Goal: Task Accomplishment & Management: Use online tool/utility

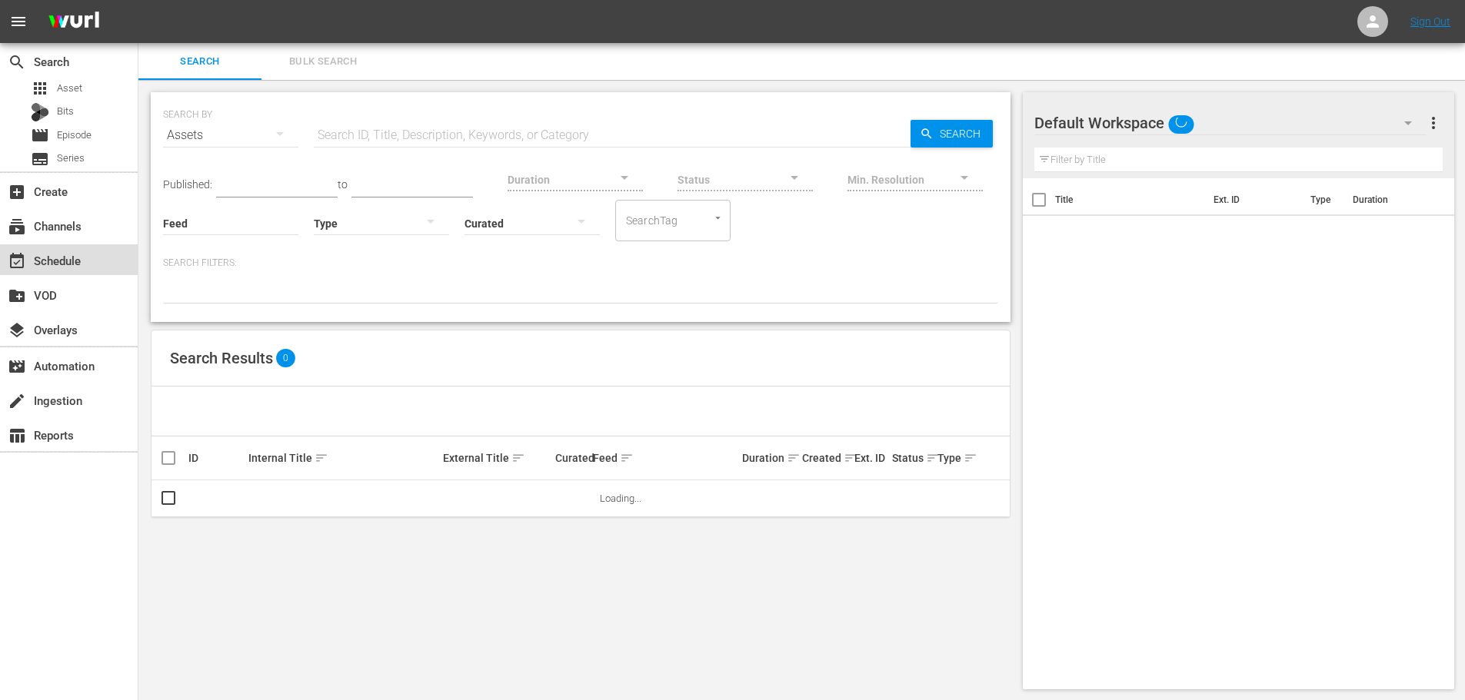
click at [68, 249] on div "event_available Schedule" at bounding box center [69, 260] width 138 height 31
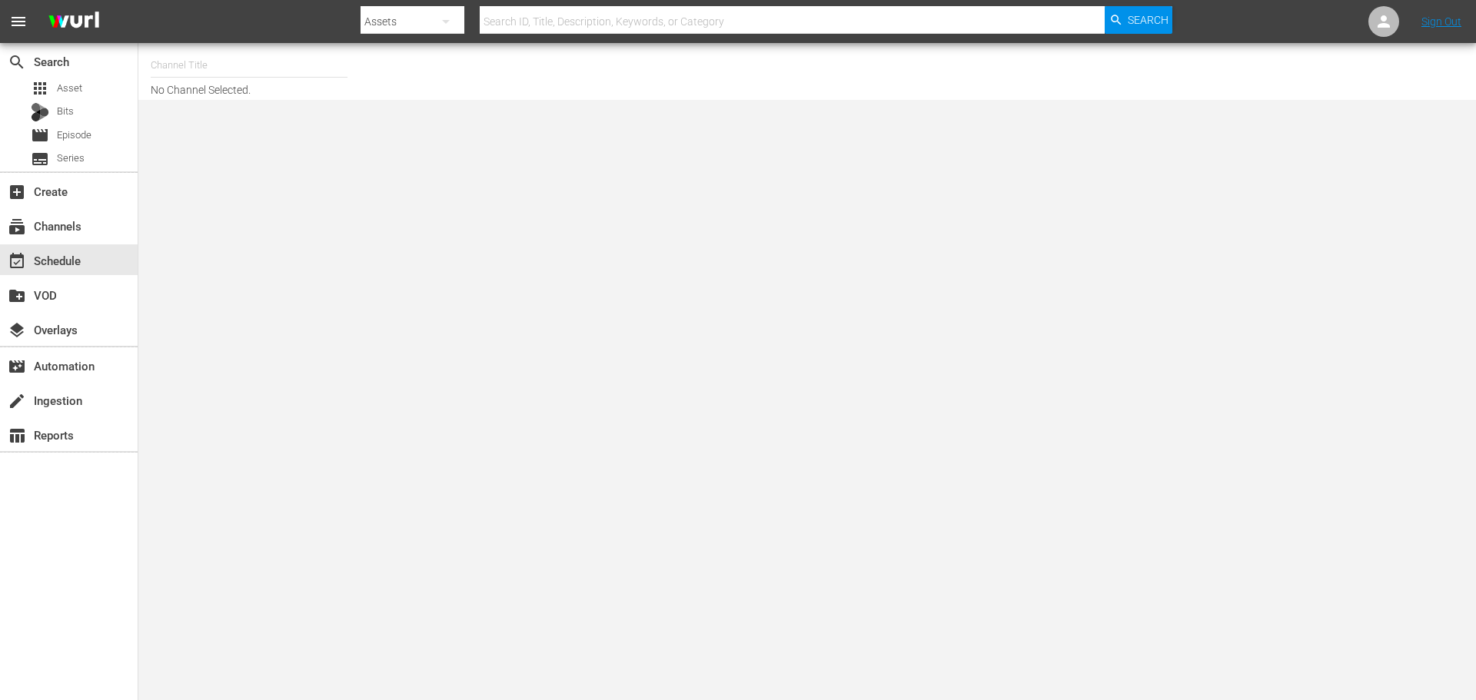
click at [235, 64] on input "text" at bounding box center [249, 65] width 197 height 37
click at [238, 65] on input "tiny house" at bounding box center [249, 65] width 197 height 37
type input "t"
click at [251, 95] on div "Intl Tiny House Nation (1633 - aenetworks_tinyhousenation_2)" at bounding box center [362, 108] width 398 height 37
type input "Intl Tiny House Nation (1633 - aenetworks_tinyhousenation_2)"
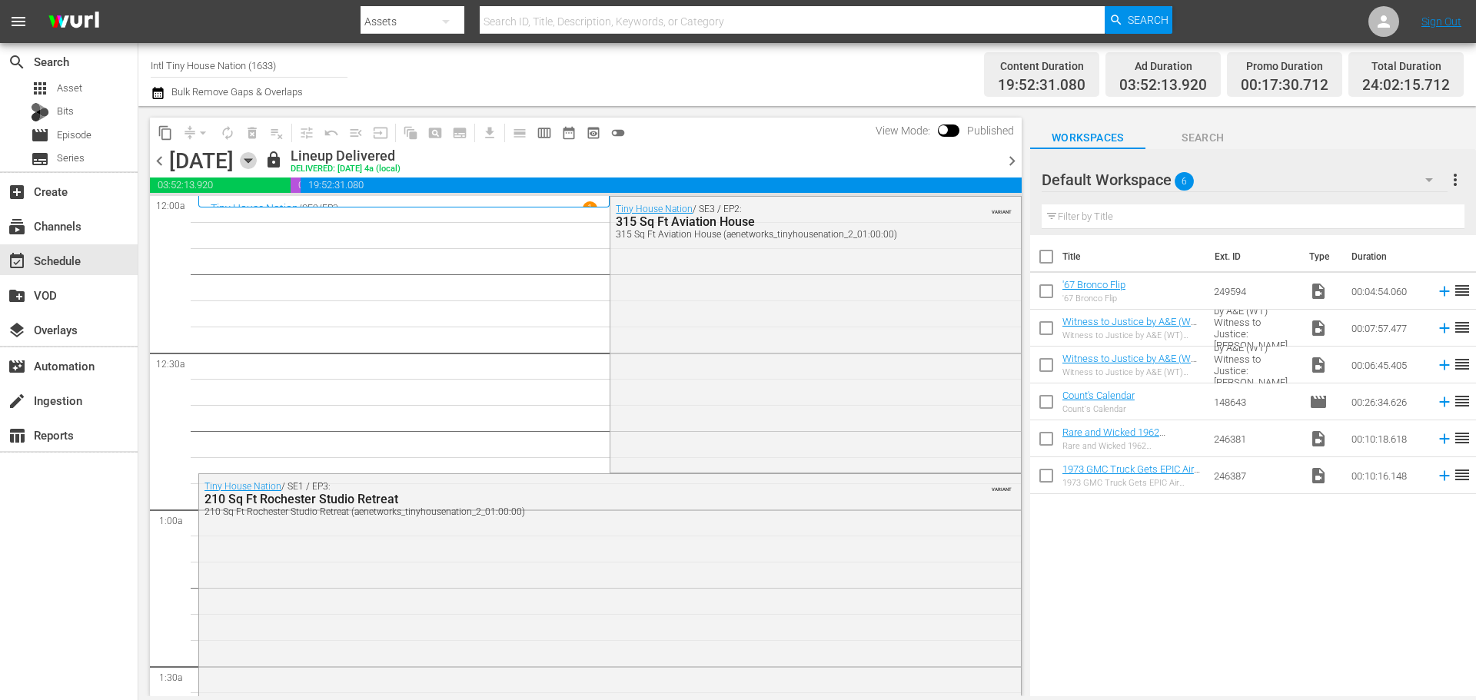
click at [257, 166] on icon "button" at bounding box center [248, 160] width 17 height 17
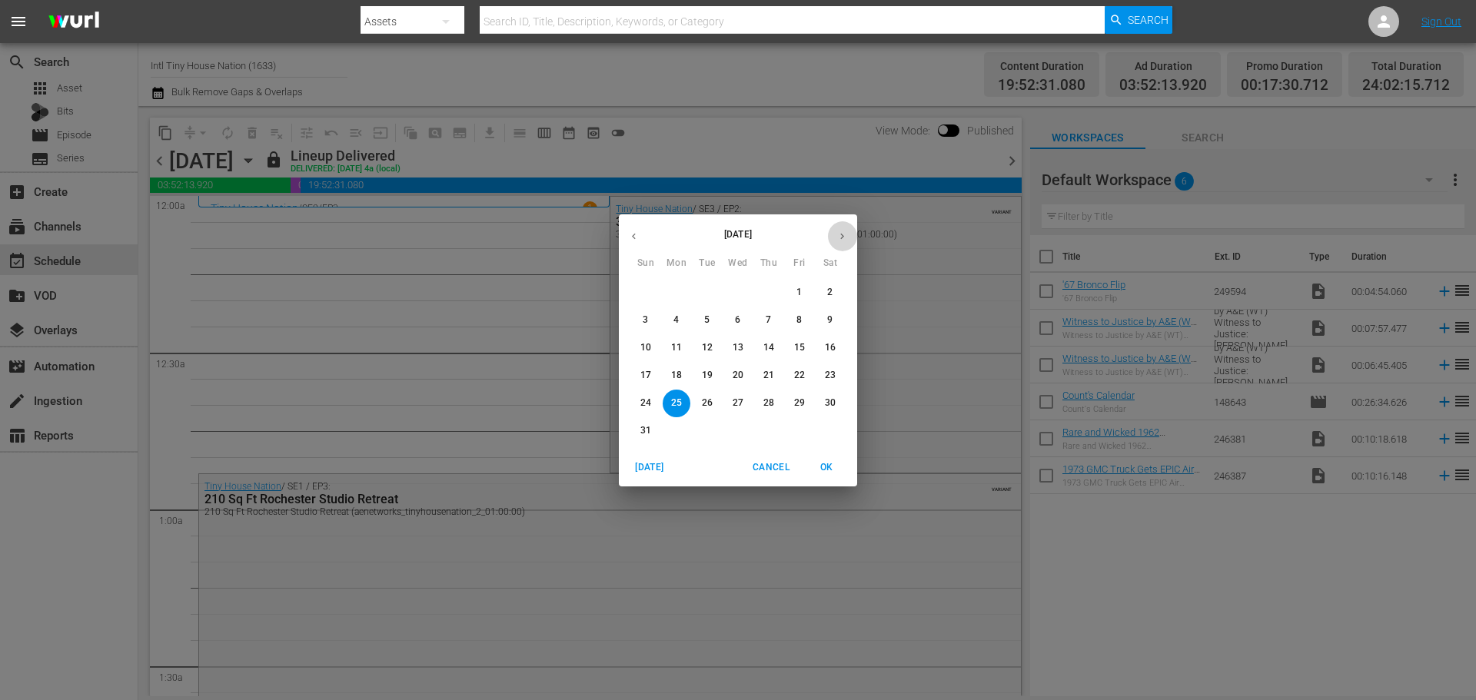
click at [847, 238] on icon "button" at bounding box center [843, 237] width 12 height 12
click at [677, 320] on p "8" at bounding box center [676, 320] width 5 height 13
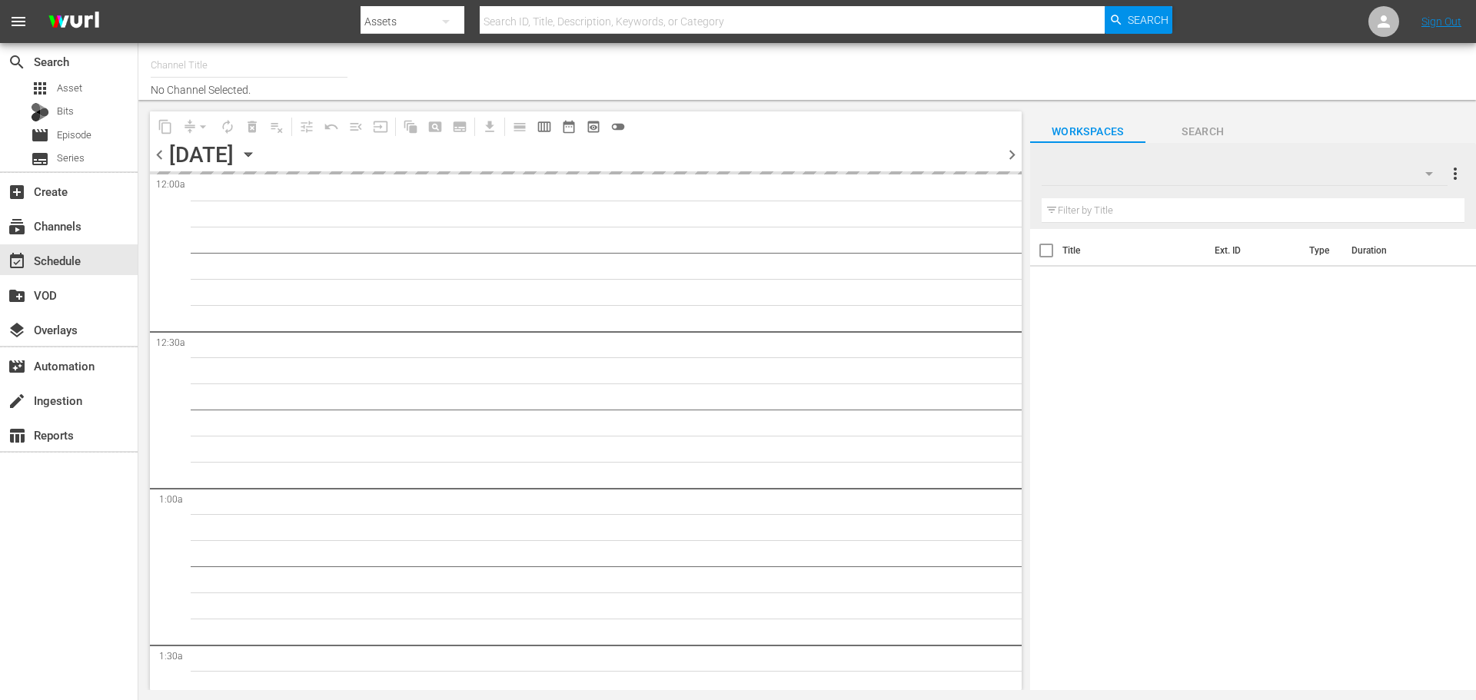
type input "Intl Tiny House Nation (1633)"
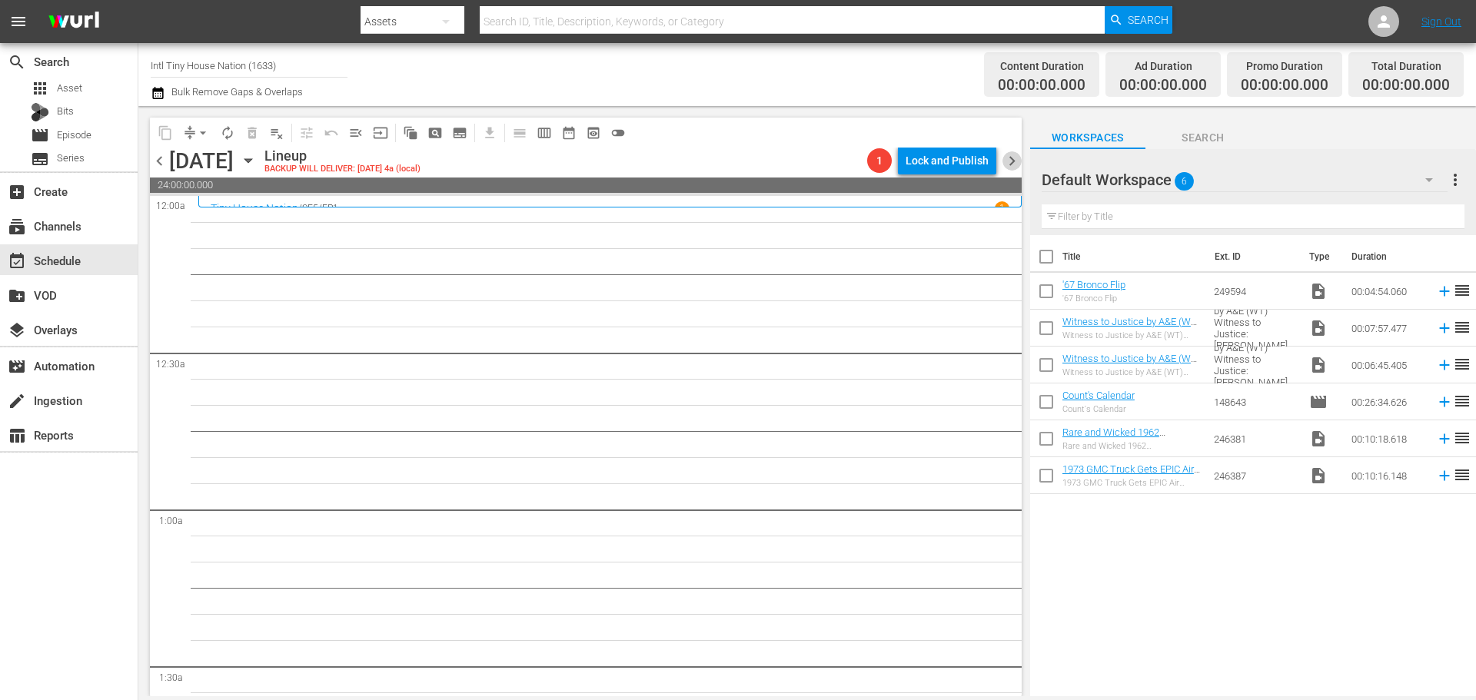
click at [1016, 164] on span "chevron_right" at bounding box center [1012, 160] width 19 height 19
click at [155, 164] on span "chevron_left" at bounding box center [159, 160] width 19 height 19
click at [224, 139] on span "autorenew_outlined" at bounding box center [227, 132] width 15 height 15
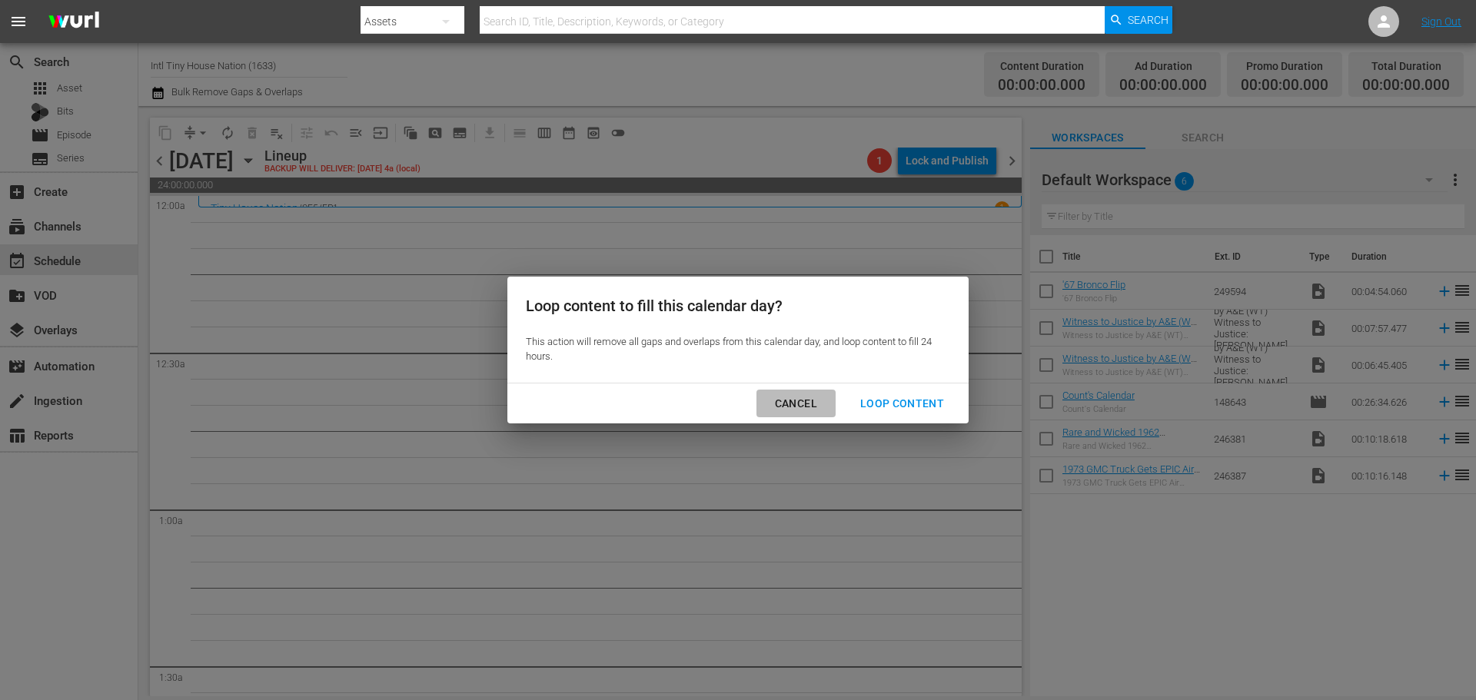
click at [807, 403] on div "Cancel" at bounding box center [796, 403] width 67 height 19
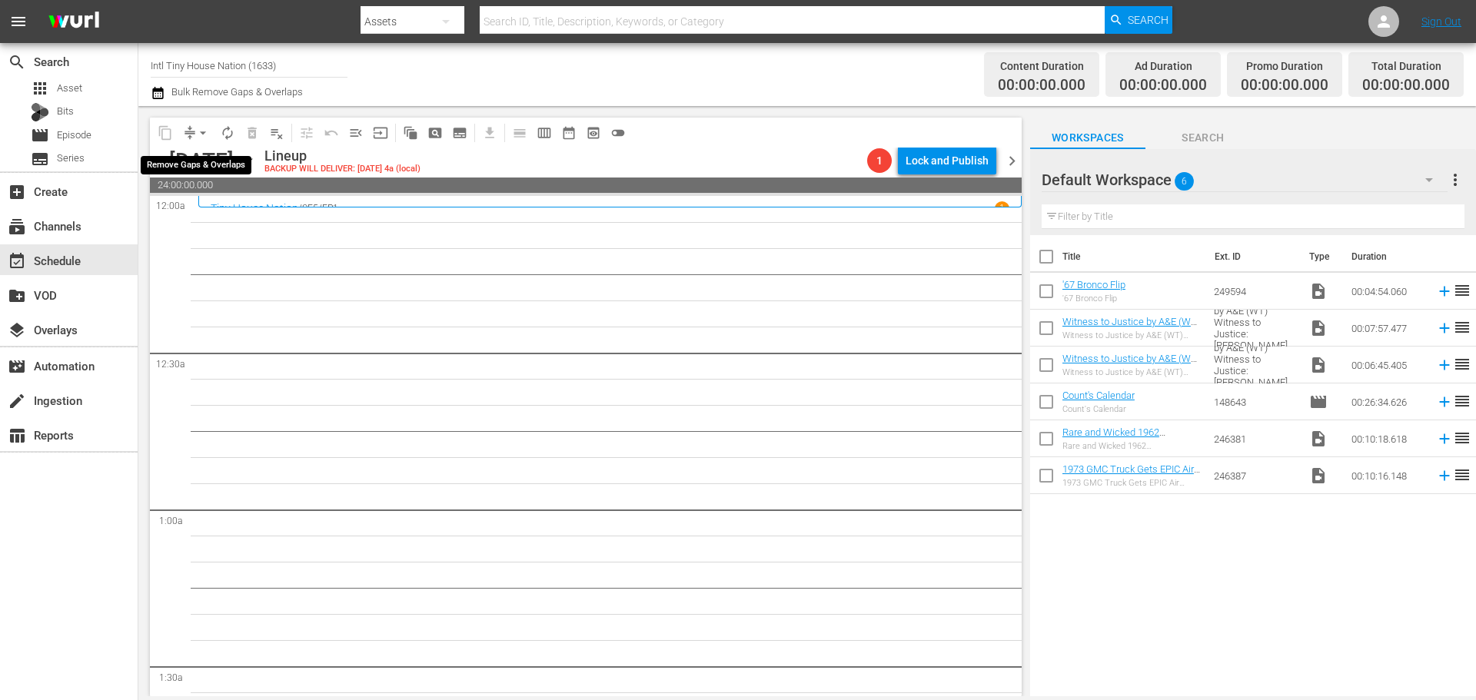
click at [201, 131] on span "arrow_drop_down" at bounding box center [202, 132] width 15 height 15
click at [182, 160] on li "Align to Midnight" at bounding box center [203, 163] width 161 height 25
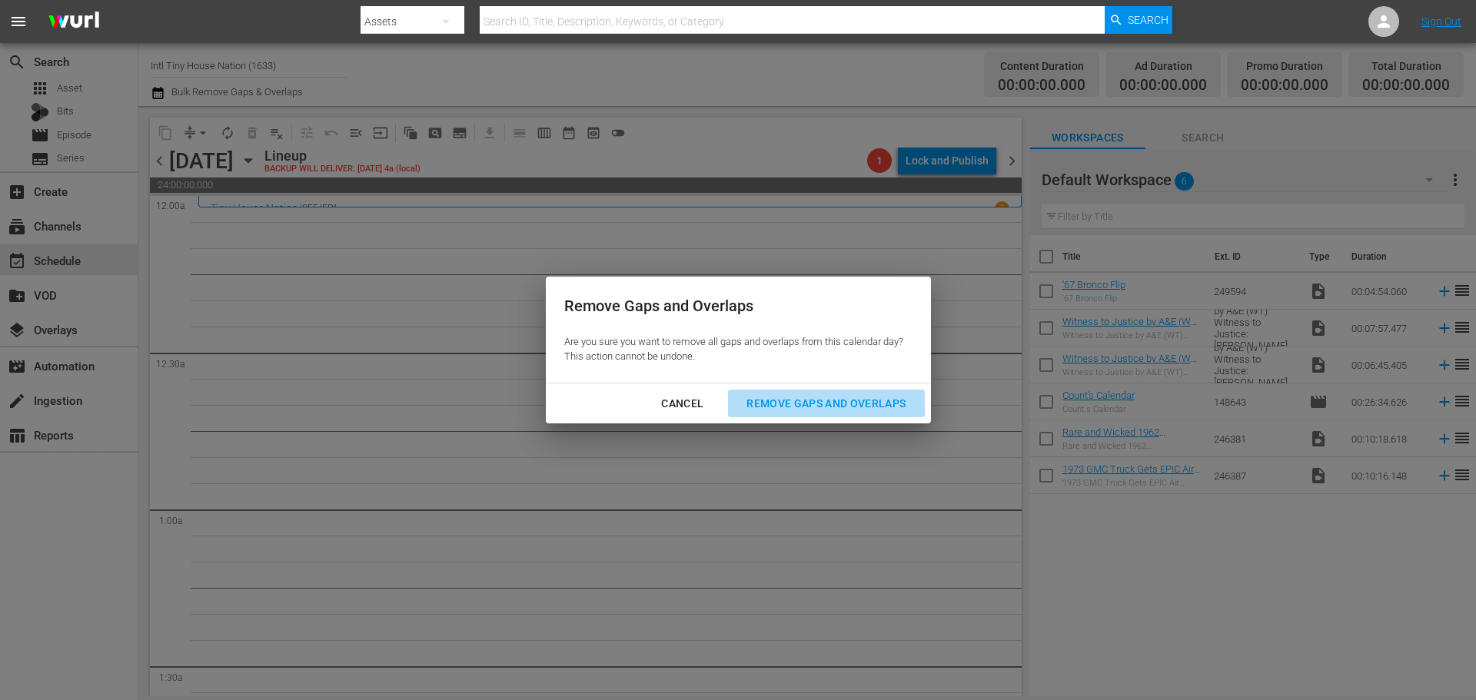
click at [871, 396] on div "Remove Gaps and Overlaps" at bounding box center [826, 403] width 184 height 19
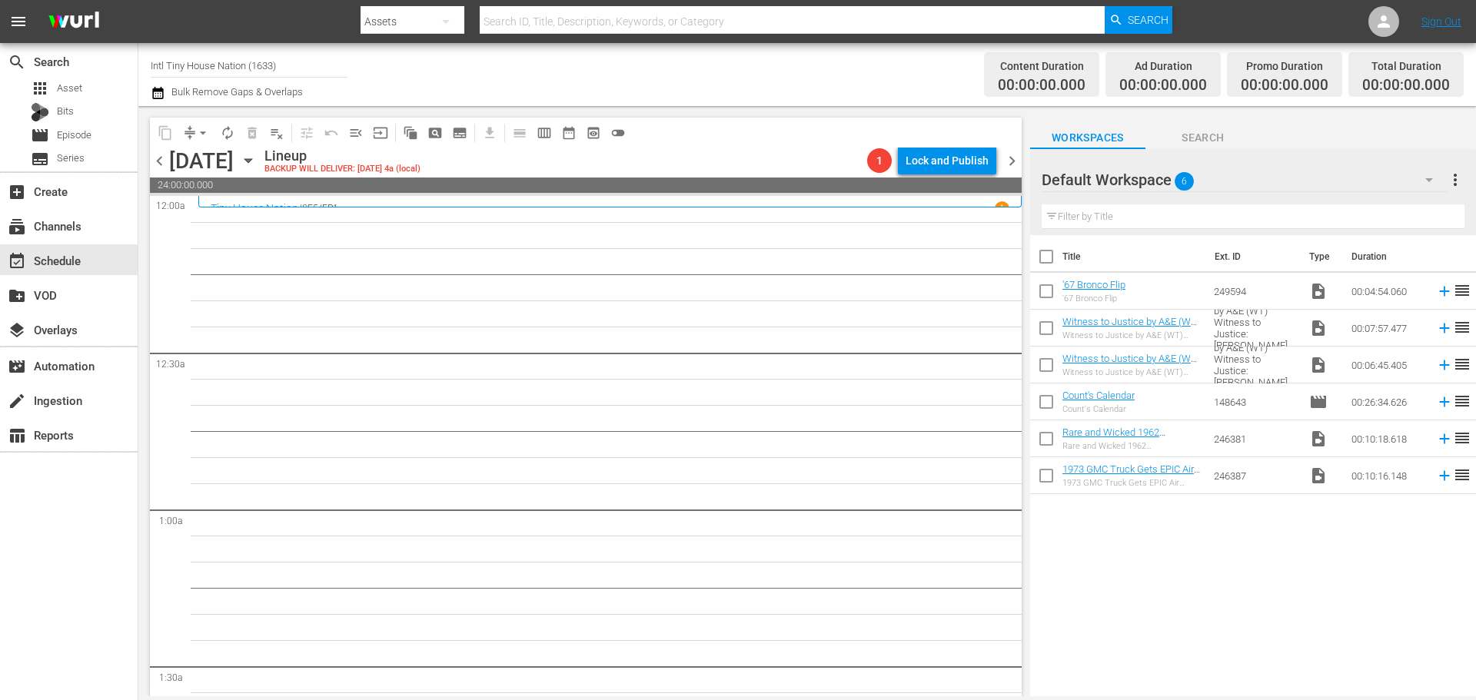
click at [1009, 162] on span "chevron_right" at bounding box center [1012, 160] width 19 height 19
click at [1007, 161] on span "chevron_right" at bounding box center [1012, 160] width 19 height 19
click at [162, 158] on span "chevron_left" at bounding box center [159, 160] width 19 height 19
click at [1017, 162] on span "chevron_right" at bounding box center [1012, 160] width 19 height 19
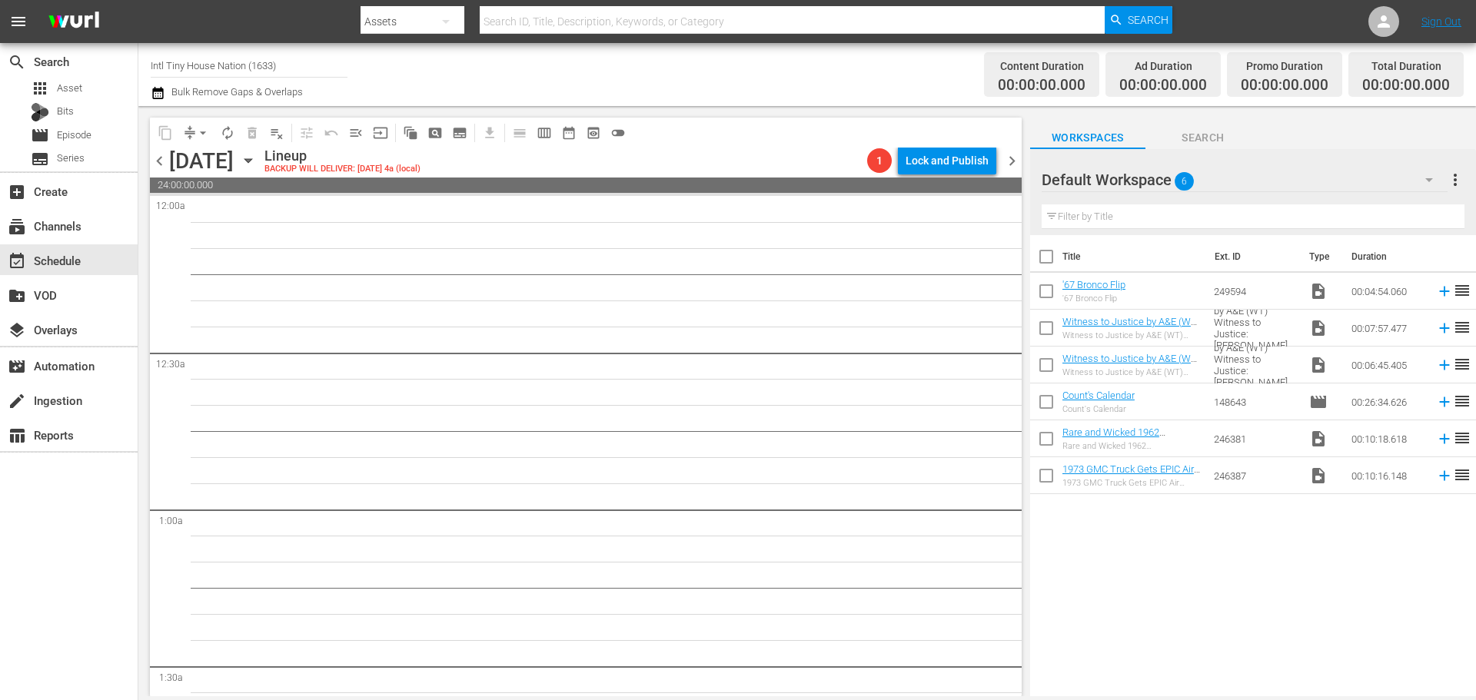
click at [1018, 163] on span "chevron_right" at bounding box center [1012, 160] width 19 height 19
click at [1018, 165] on span "chevron_right" at bounding box center [1012, 160] width 19 height 19
click at [1012, 162] on span "chevron_right" at bounding box center [1012, 160] width 19 height 19
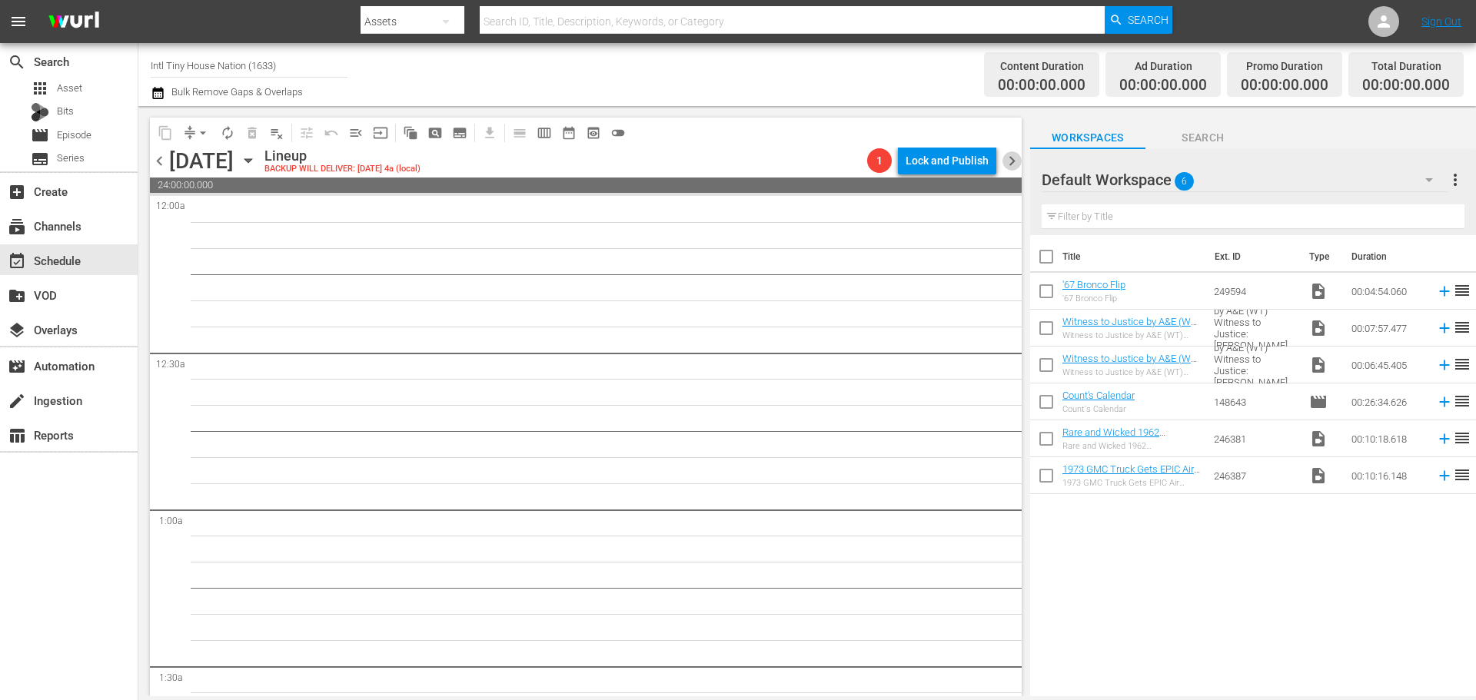
click at [1010, 163] on span "chevron_right" at bounding box center [1012, 160] width 19 height 19
click at [257, 158] on icon "button" at bounding box center [248, 160] width 17 height 17
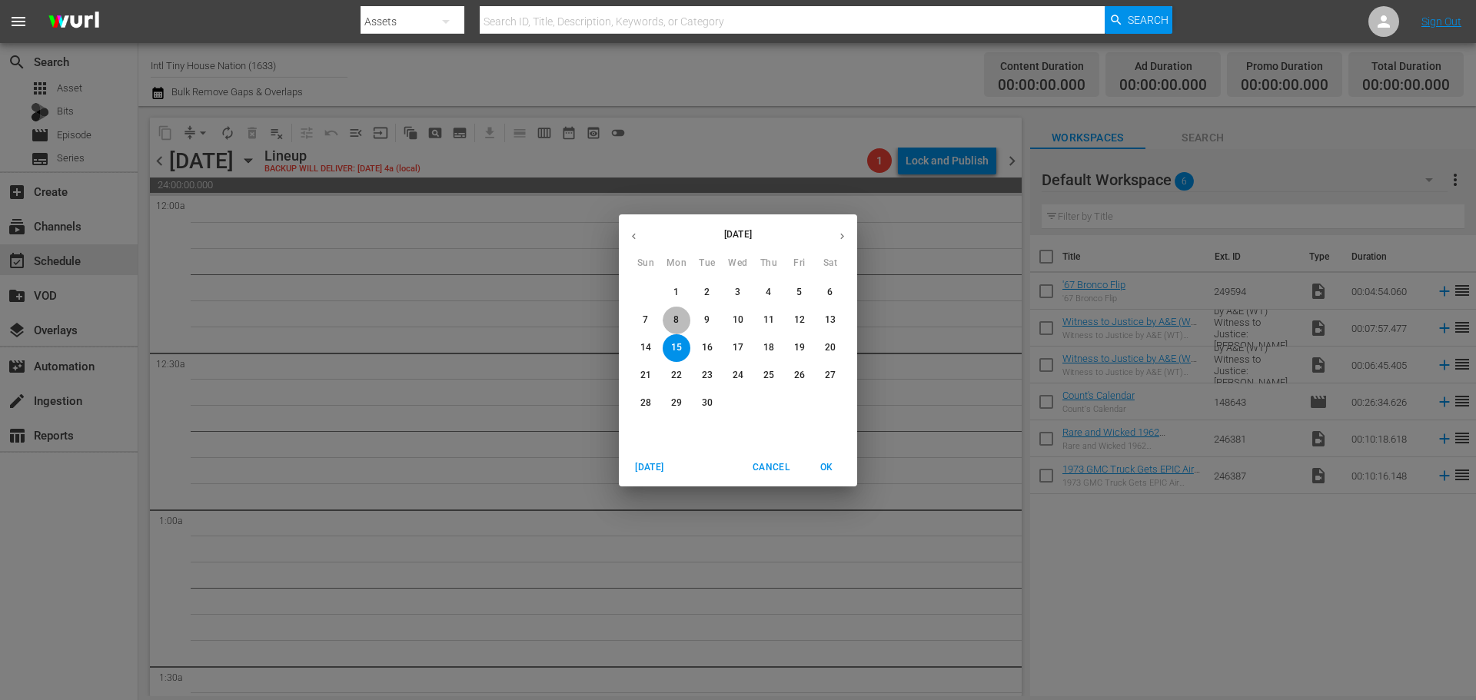
click at [677, 324] on p "8" at bounding box center [676, 320] width 5 height 13
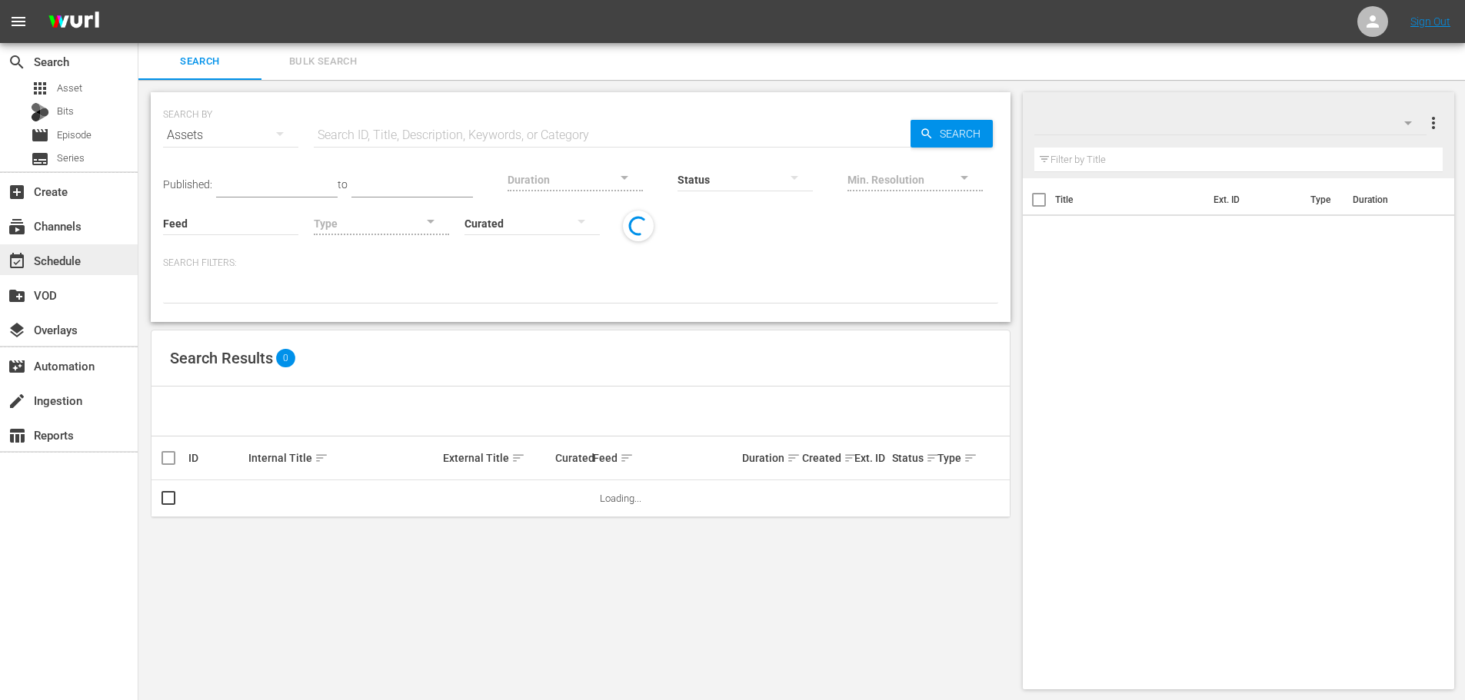
click at [53, 257] on div "event_available Schedule" at bounding box center [43, 258] width 86 height 14
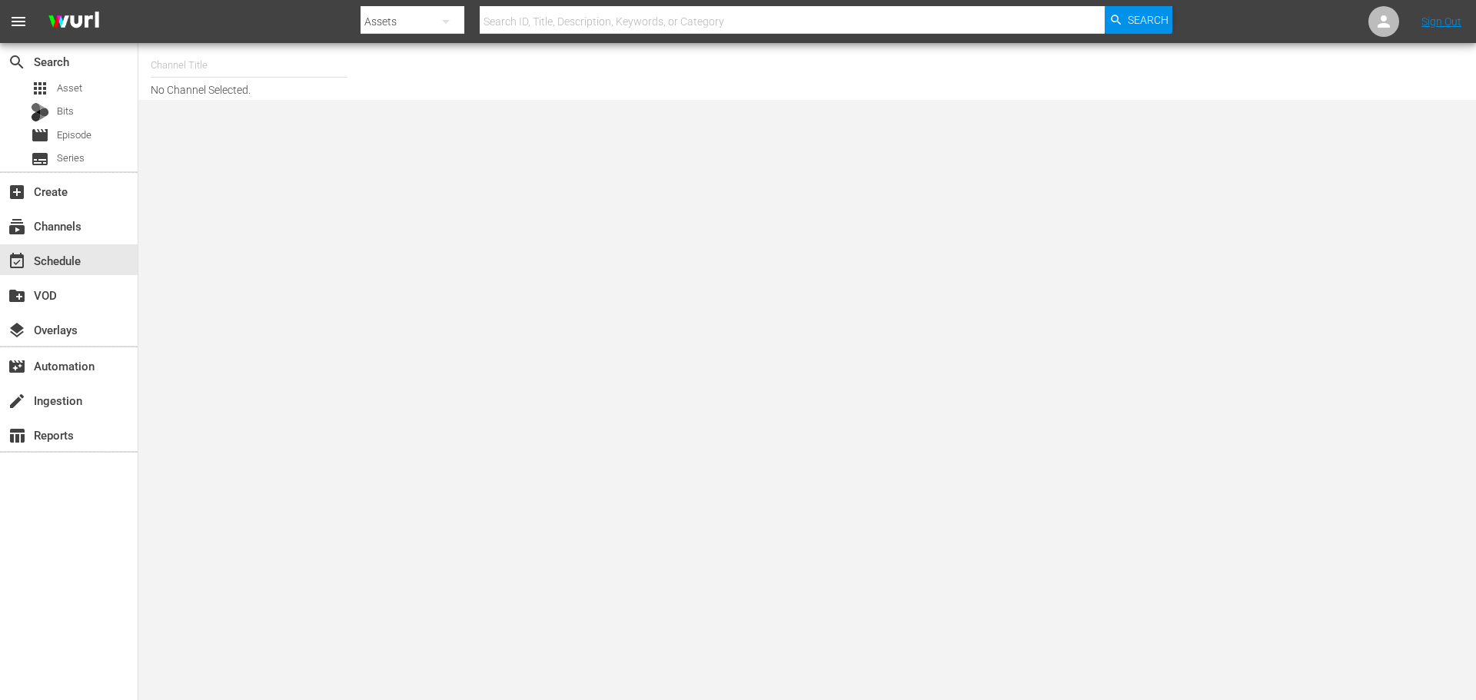
click at [320, 58] on input "text" at bounding box center [249, 65] width 197 height 37
click at [264, 111] on div "Intl Tiny House Nation (1633 - aenetworks_tinyhousenation_2)" at bounding box center [362, 108] width 398 height 37
type input "Intl Tiny House Nation (1633 - aenetworks_tinyhousenation_2)"
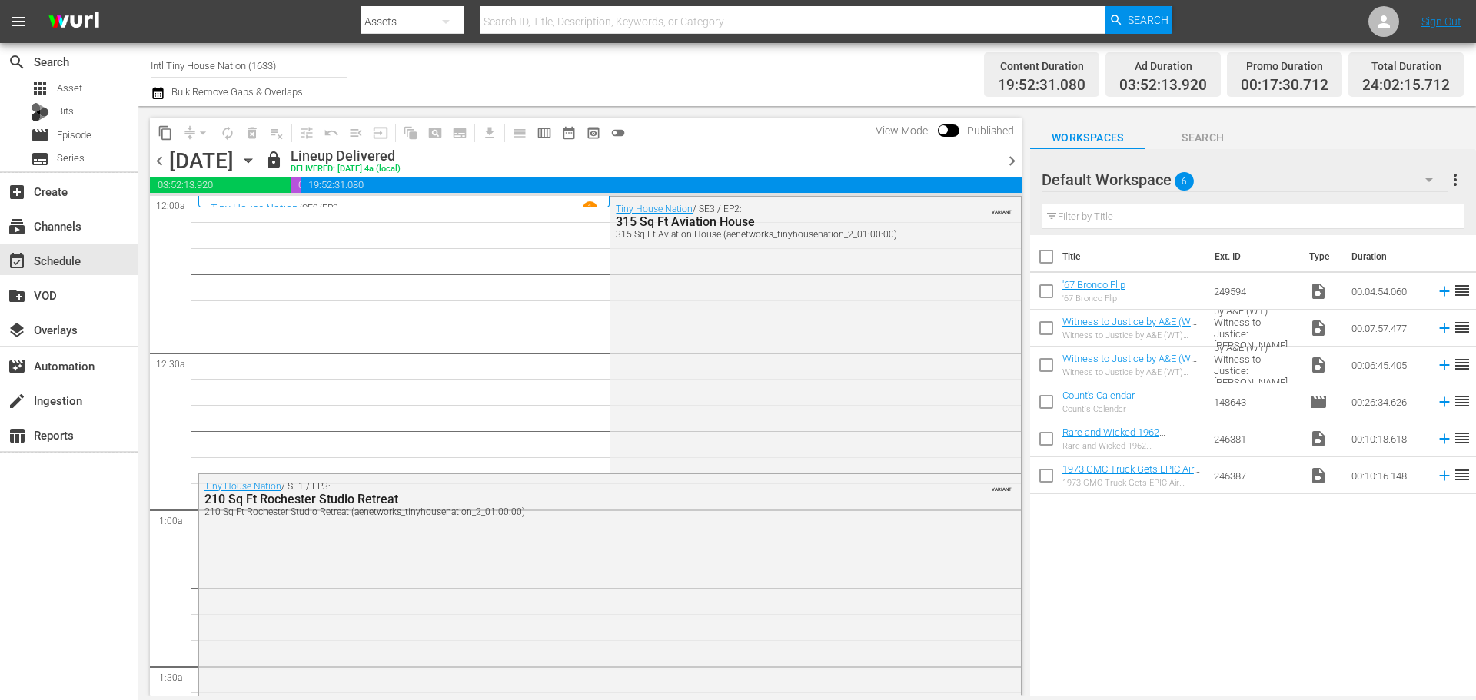
click at [251, 160] on icon "button" at bounding box center [248, 161] width 7 height 4
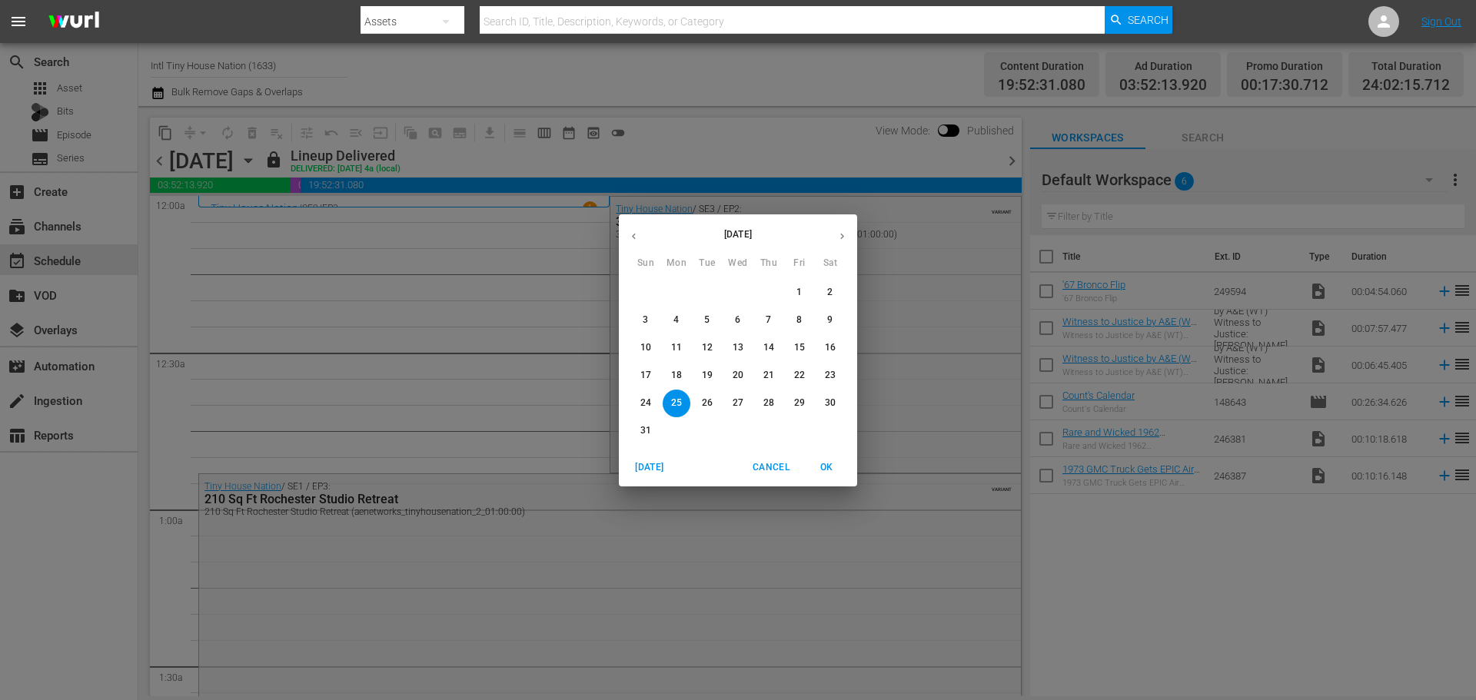
click at [843, 238] on icon "button" at bounding box center [843, 237] width 12 height 12
click at [670, 319] on span "8" at bounding box center [677, 320] width 28 height 13
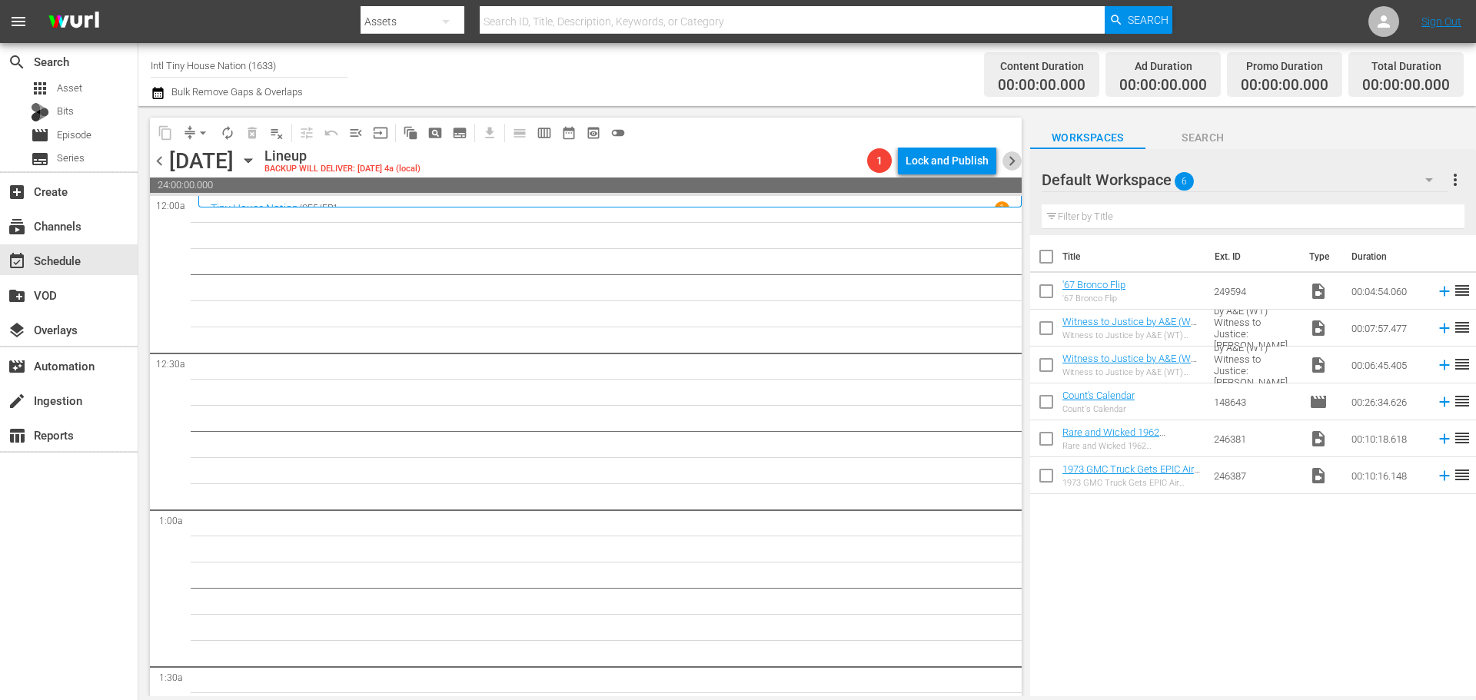
click at [1016, 161] on span "chevron_right" at bounding box center [1012, 160] width 19 height 19
click at [155, 160] on span "chevron_left" at bounding box center [159, 160] width 19 height 19
click at [1020, 155] on span "chevron_right" at bounding box center [1012, 160] width 19 height 19
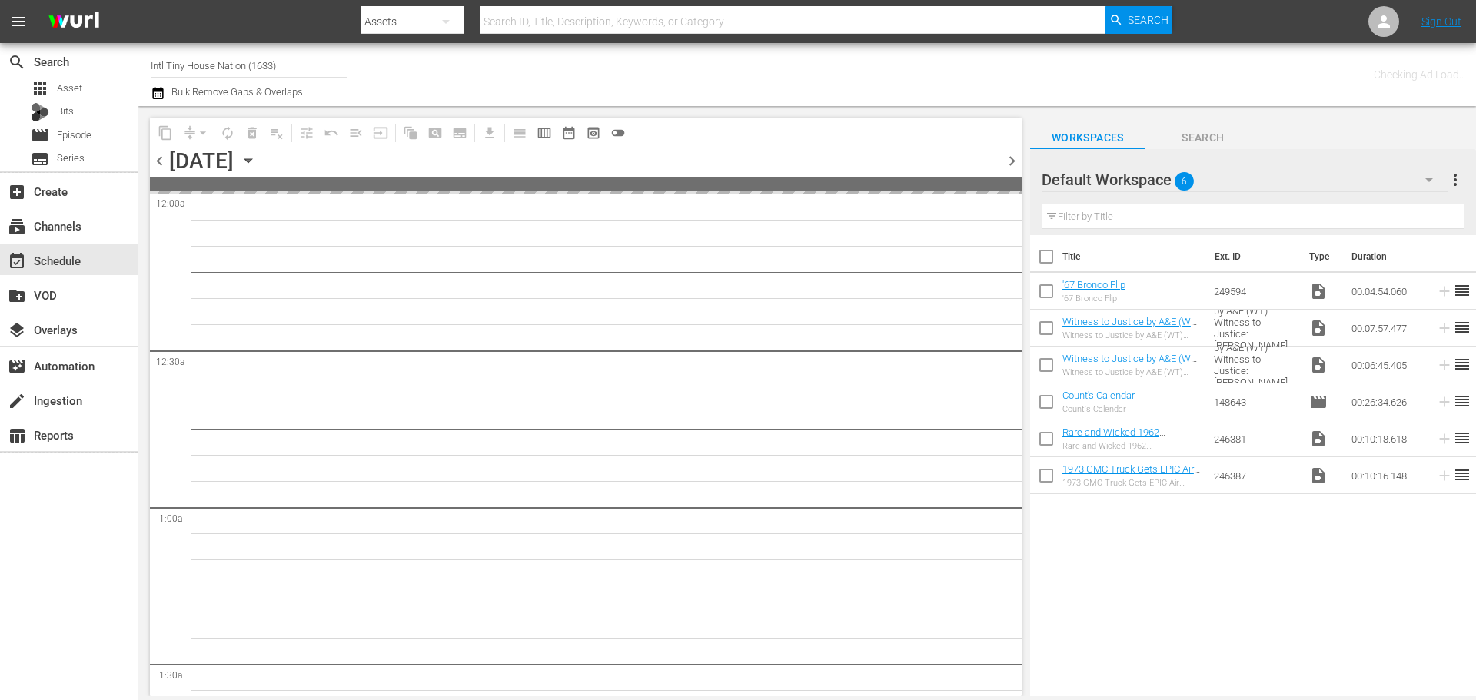
click at [1012, 159] on span "chevron_right" at bounding box center [1012, 160] width 19 height 19
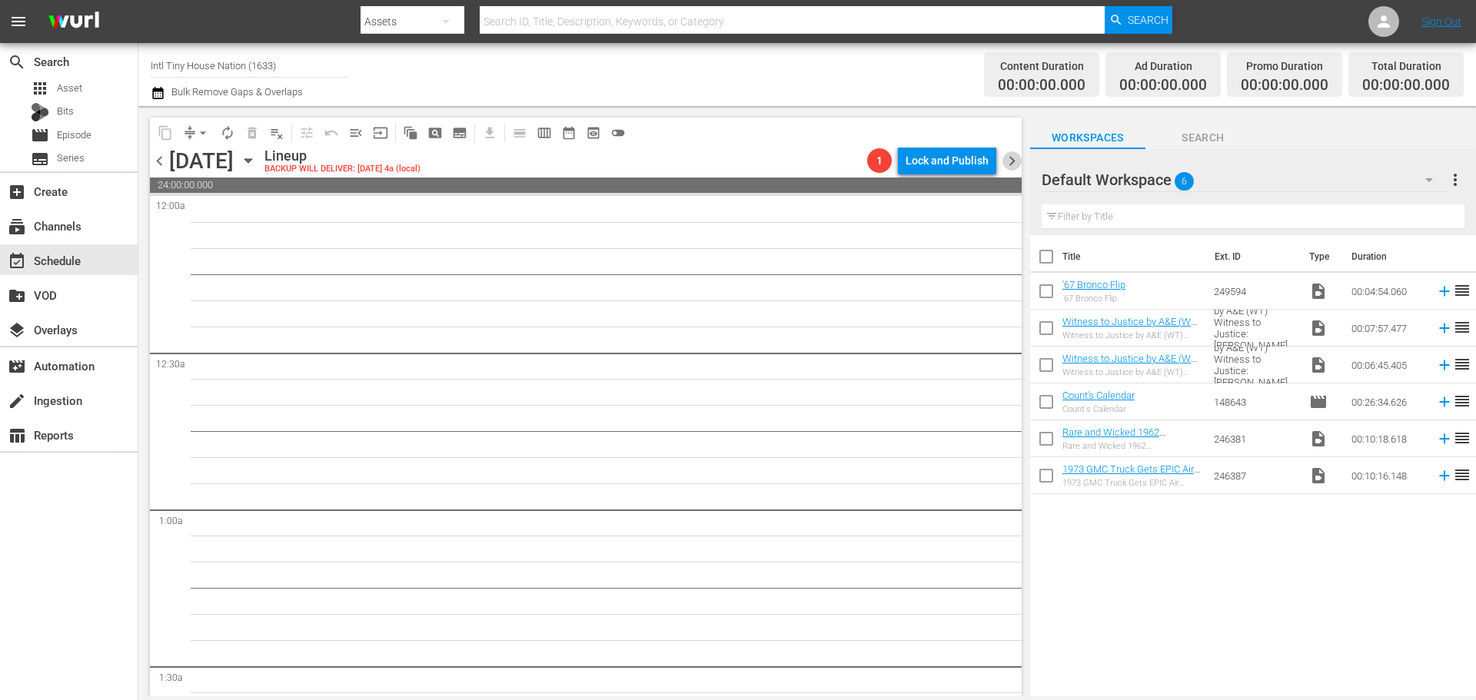
click at [1012, 159] on span "chevron_right" at bounding box center [1012, 160] width 19 height 19
click at [158, 161] on span "chevron_left" at bounding box center [159, 160] width 19 height 19
click at [160, 161] on span "chevron_left" at bounding box center [159, 160] width 19 height 19
click at [1010, 160] on span "chevron_right" at bounding box center [1012, 160] width 19 height 19
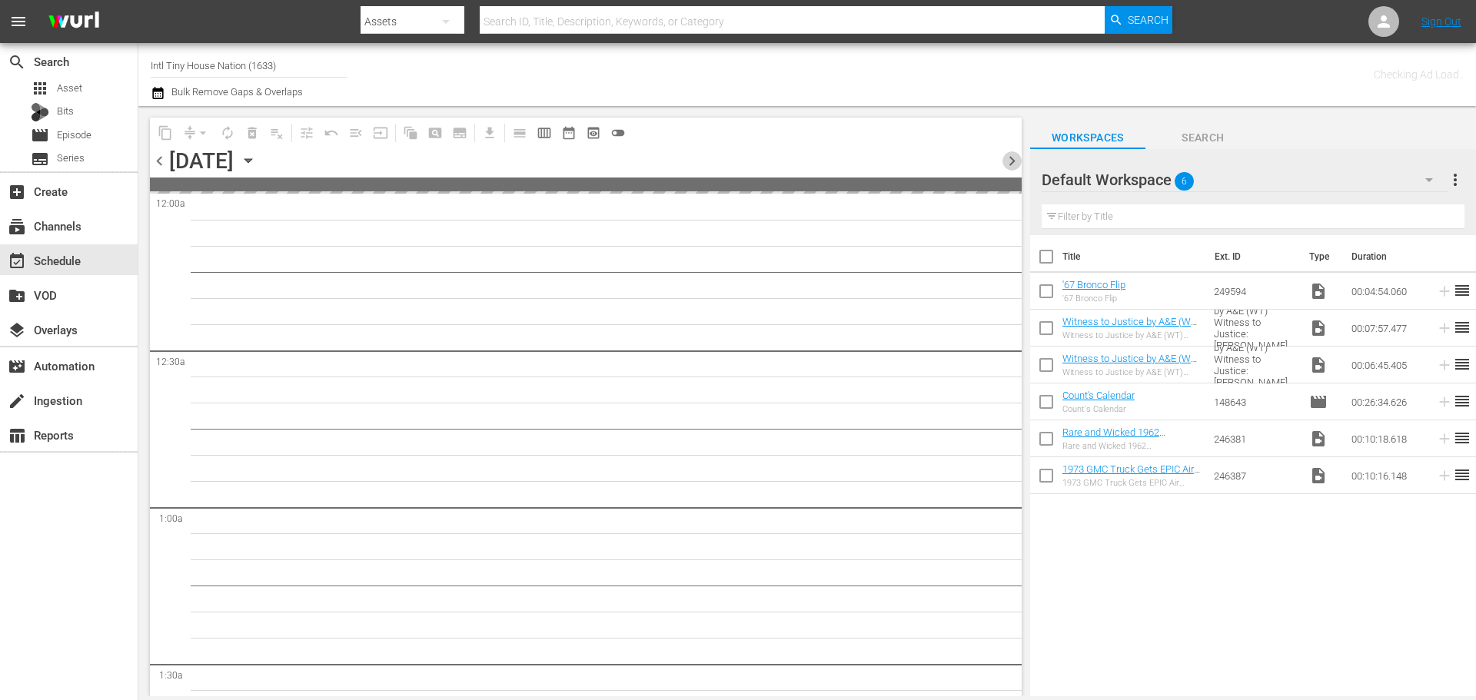
click at [1010, 160] on span "chevron_right" at bounding box center [1012, 160] width 19 height 19
click at [1010, 159] on span "chevron_right" at bounding box center [1012, 160] width 19 height 19
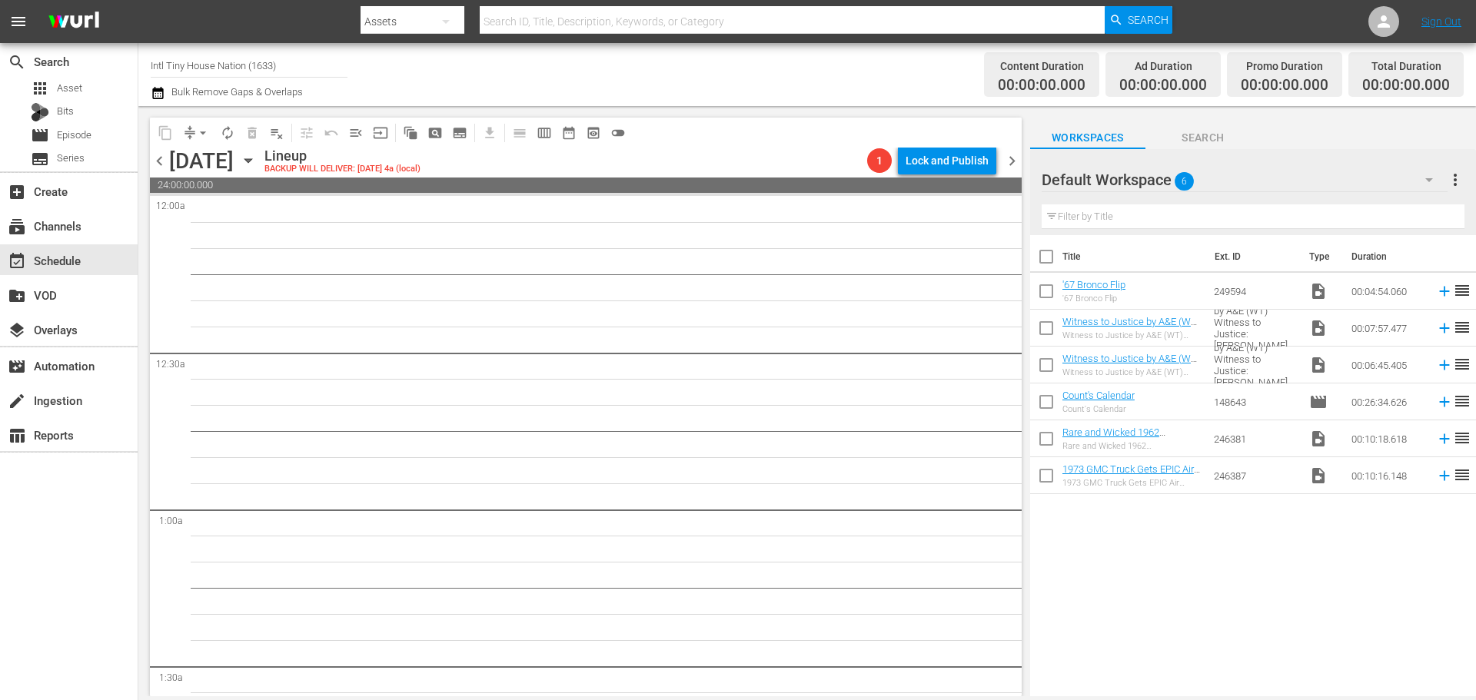
click at [164, 155] on span "chevron_left" at bounding box center [159, 160] width 19 height 19
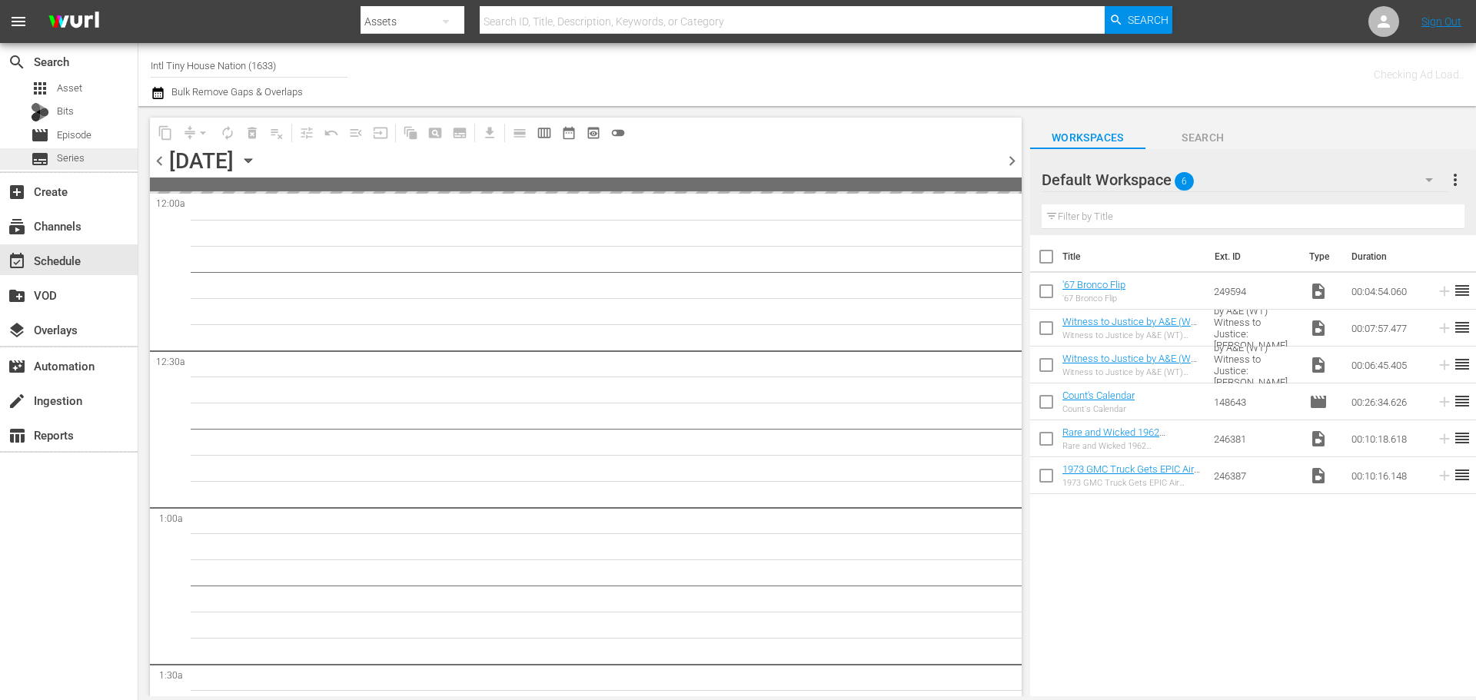
click at [123, 158] on div "subtitles Series" at bounding box center [69, 159] width 138 height 22
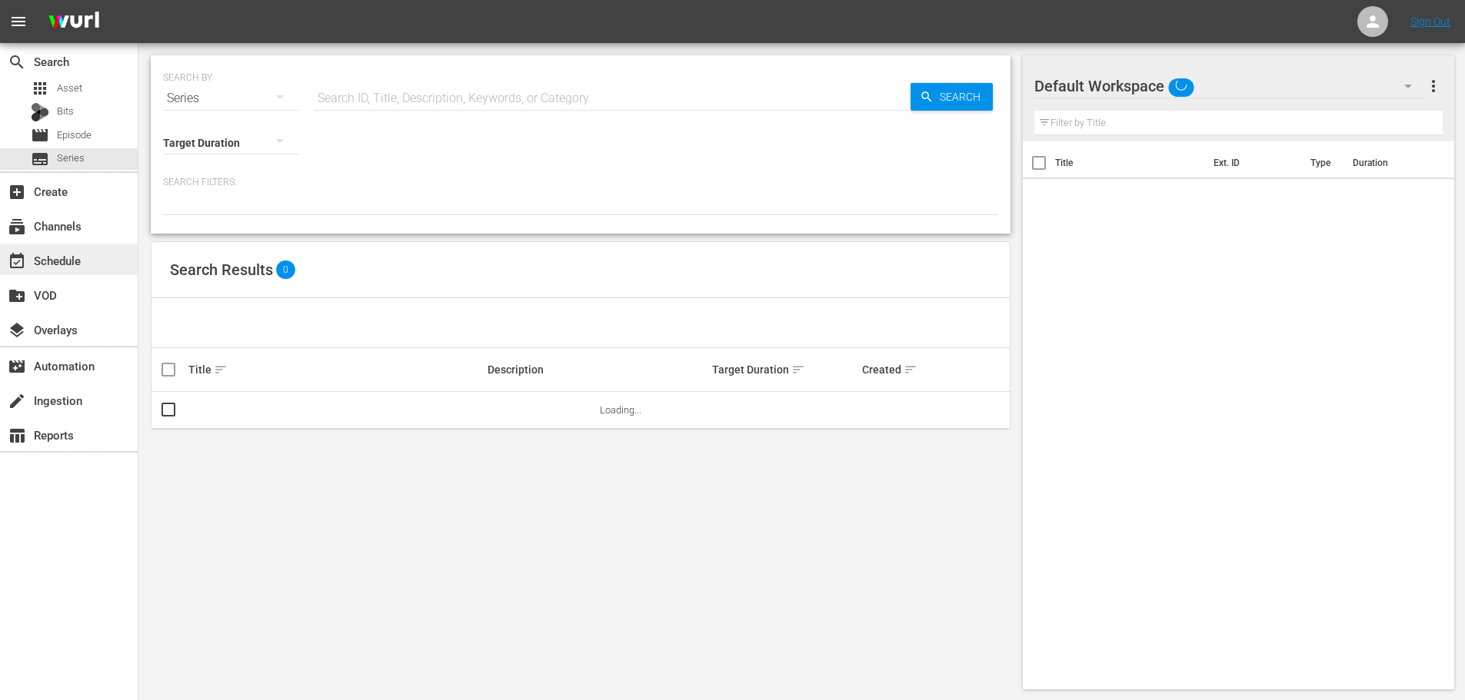
click at [40, 254] on div "event_available Schedule" at bounding box center [43, 258] width 86 height 14
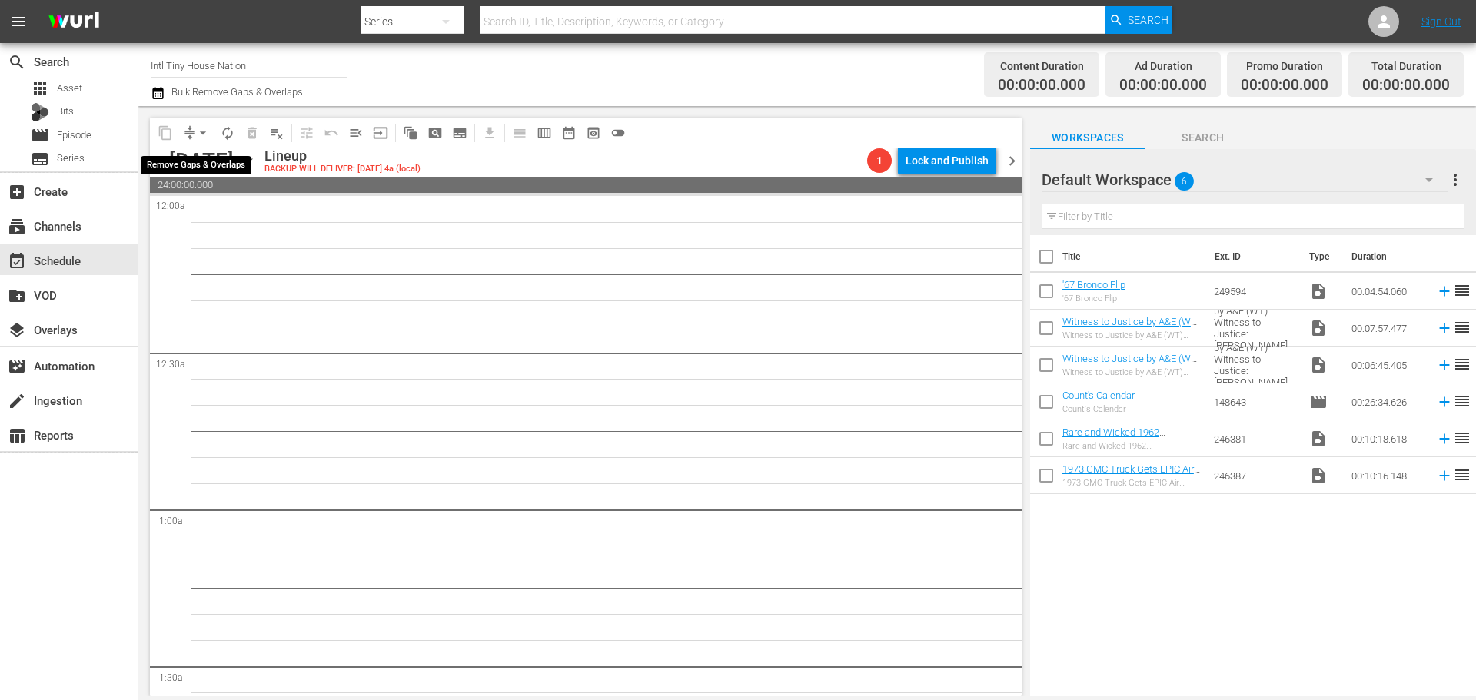
click at [205, 130] on span "arrow_drop_down" at bounding box center [202, 132] width 15 height 15
click at [215, 158] on li "Align to Midnight" at bounding box center [203, 163] width 127 height 25
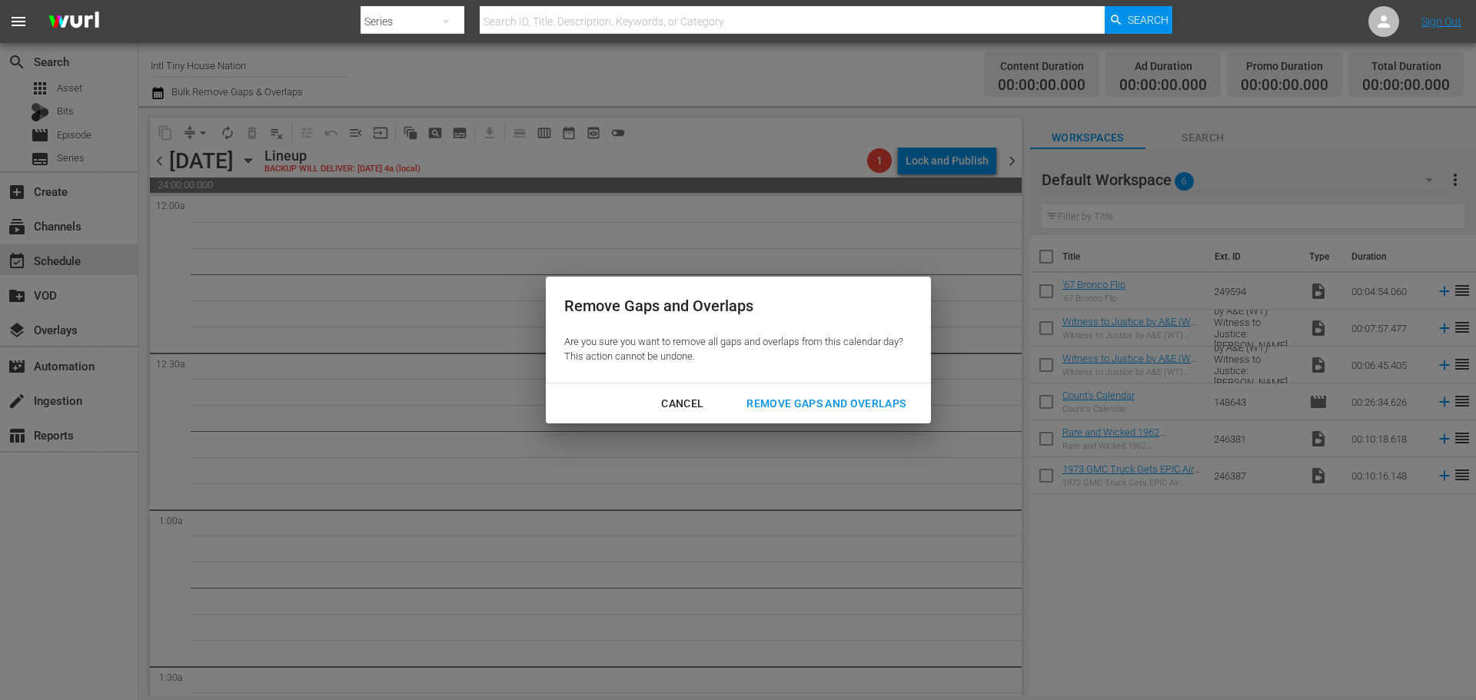
click at [838, 394] on div "Remove Gaps and Overlaps" at bounding box center [826, 403] width 184 height 19
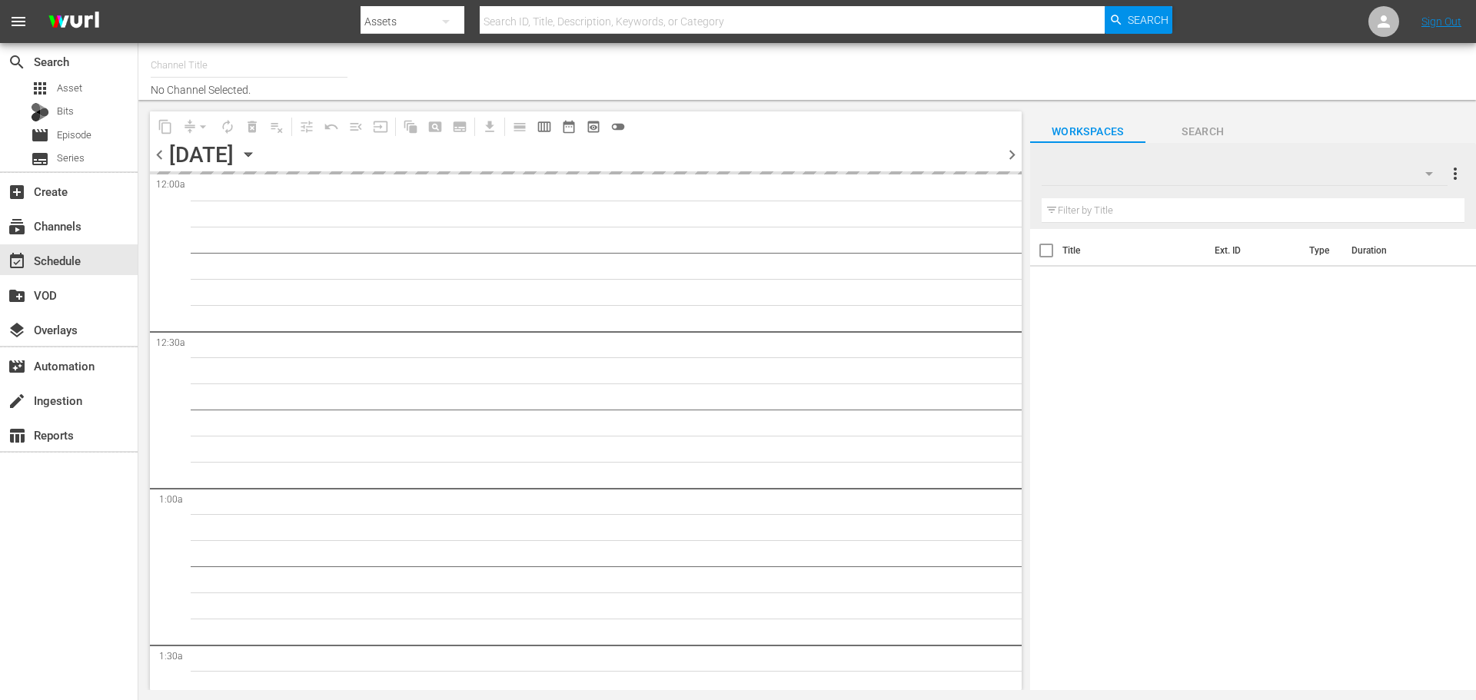
type input "Intl Tiny House Nation (1633)"
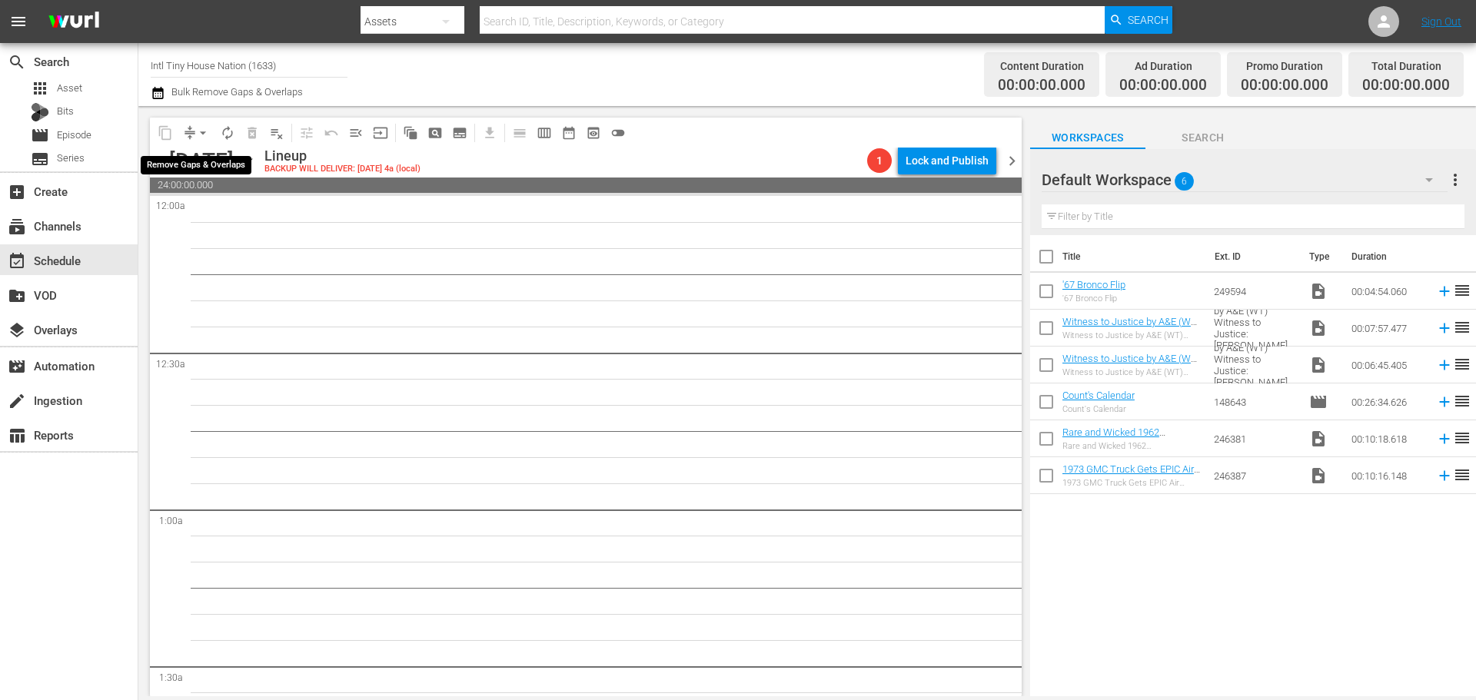
click at [201, 129] on span "arrow_drop_down" at bounding box center [202, 132] width 15 height 15
click at [195, 159] on li "Align to Midnight" at bounding box center [203, 163] width 127 height 25
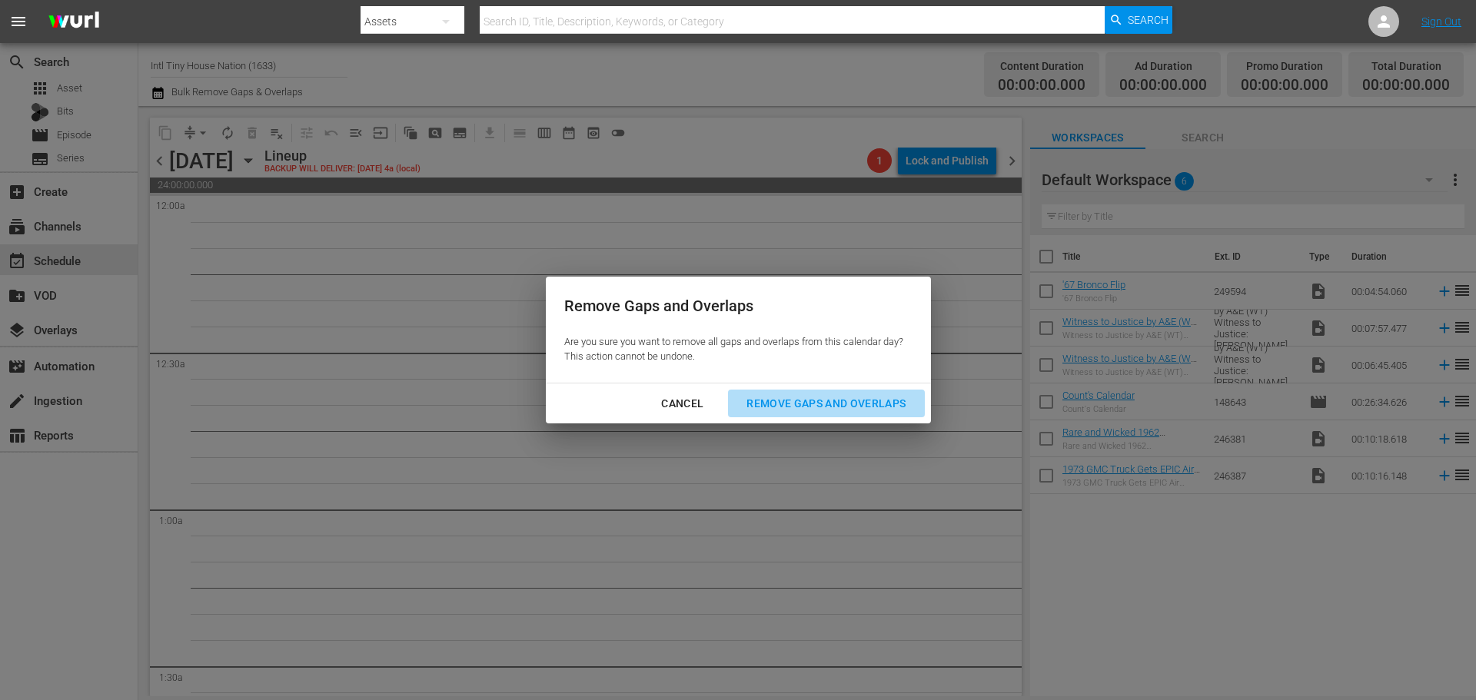
click at [854, 397] on div "Remove Gaps and Overlaps" at bounding box center [826, 403] width 184 height 19
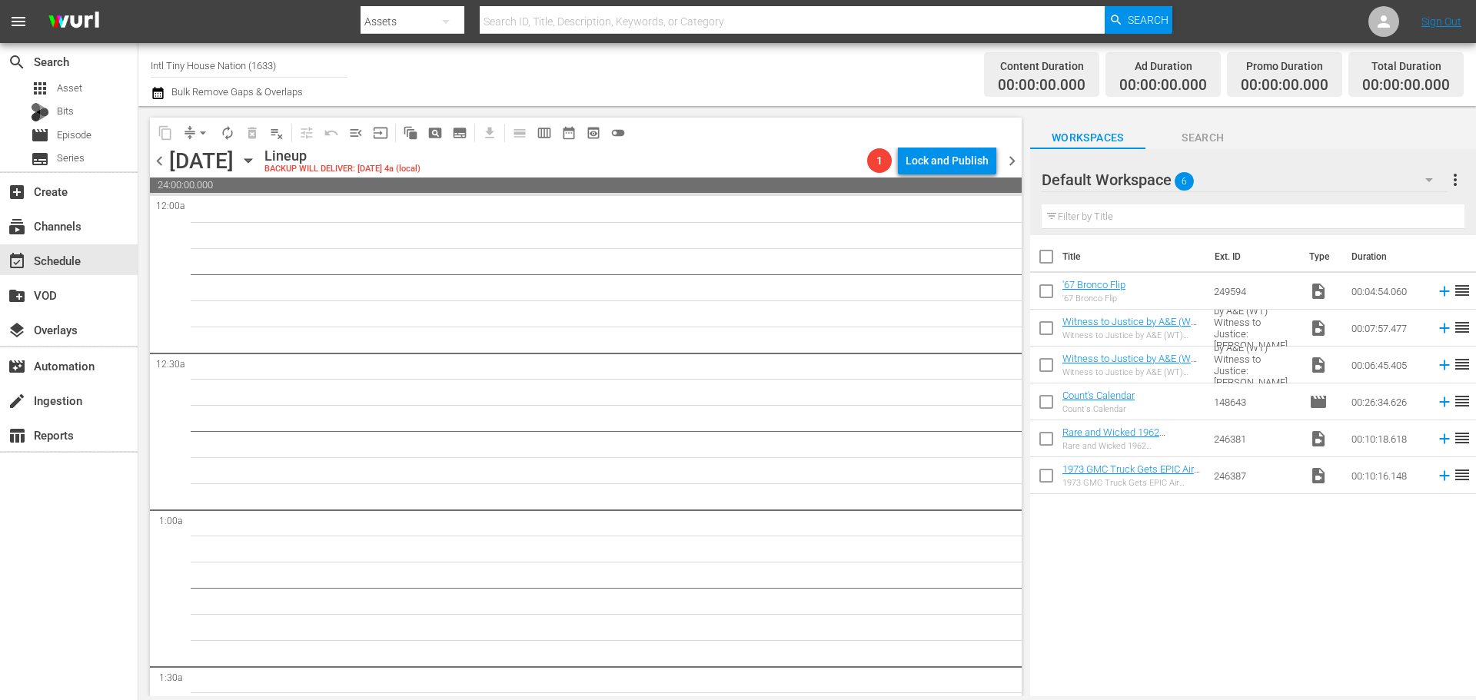
click at [166, 159] on span "chevron_left" at bounding box center [159, 160] width 19 height 19
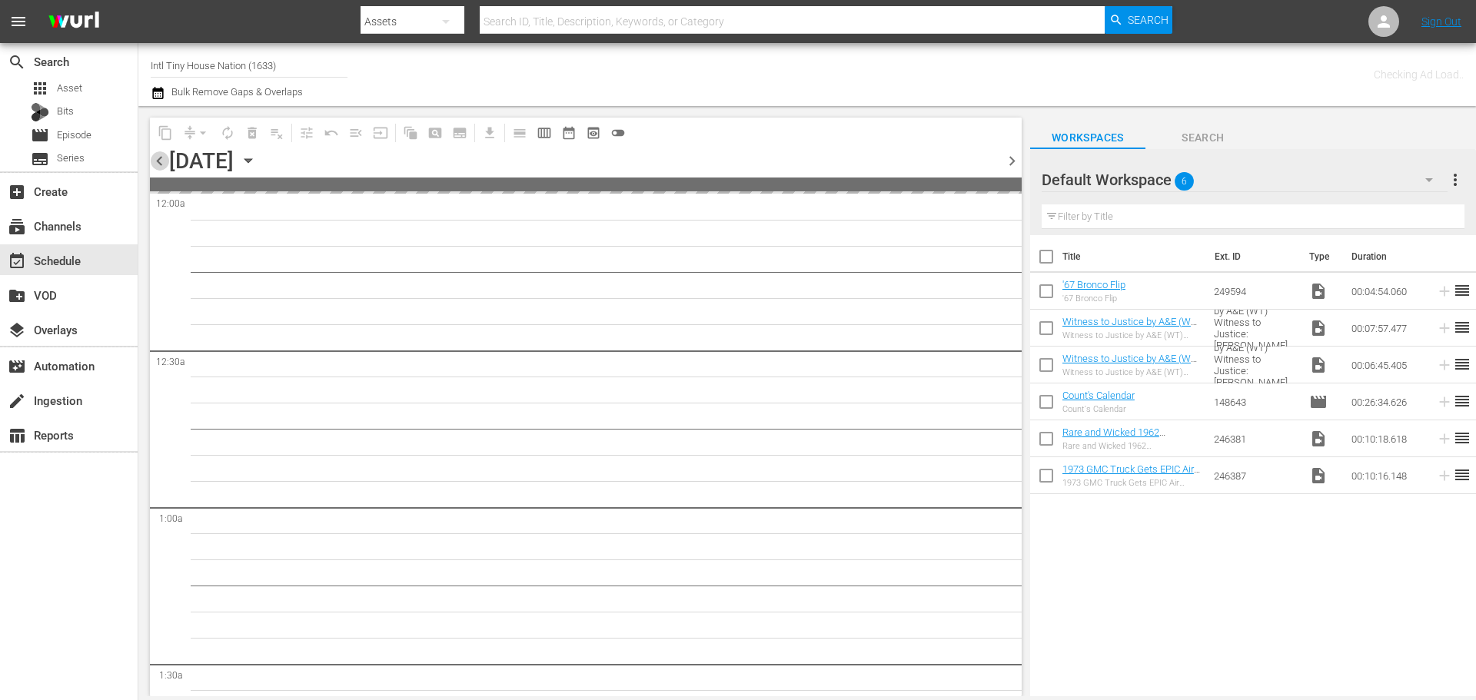
click at [166, 159] on span "chevron_left" at bounding box center [159, 160] width 19 height 19
